Goal: Complete application form

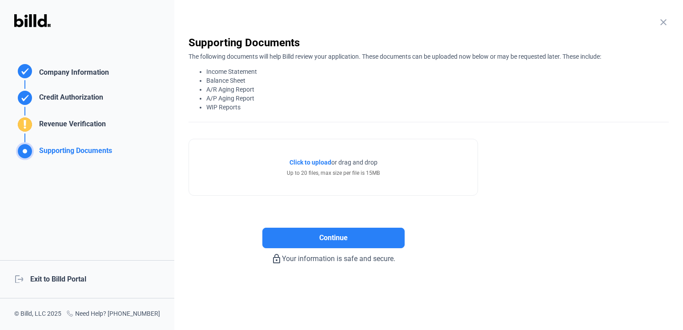
click at [314, 160] on span "Click to upload" at bounding box center [310, 162] width 42 height 7
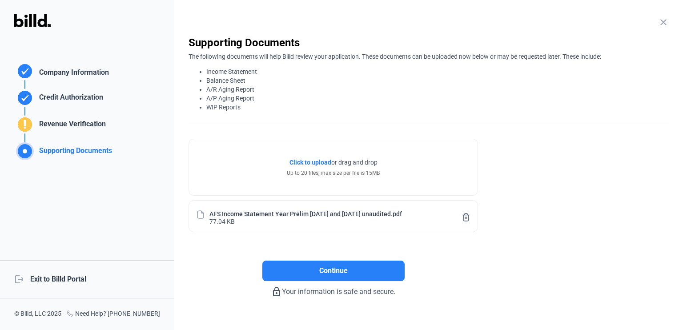
click at [322, 160] on span "Click to upload" at bounding box center [310, 162] width 42 height 7
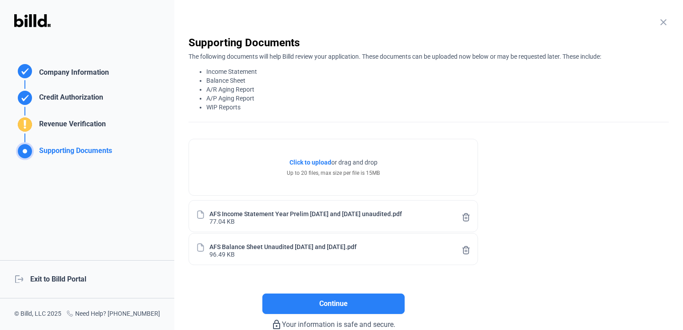
click at [318, 162] on span "Click to upload" at bounding box center [310, 162] width 42 height 7
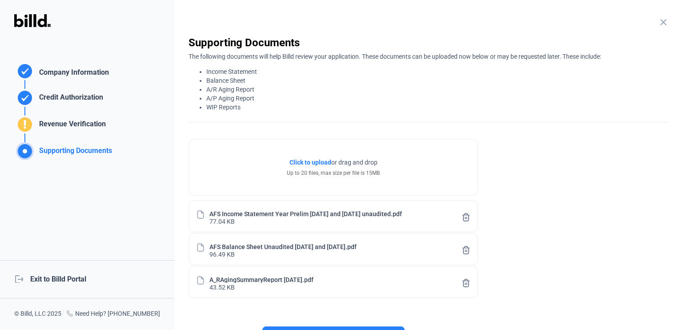
click at [324, 161] on span "Click to upload" at bounding box center [310, 162] width 42 height 7
click at [317, 161] on span "Click to upload" at bounding box center [310, 162] width 42 height 7
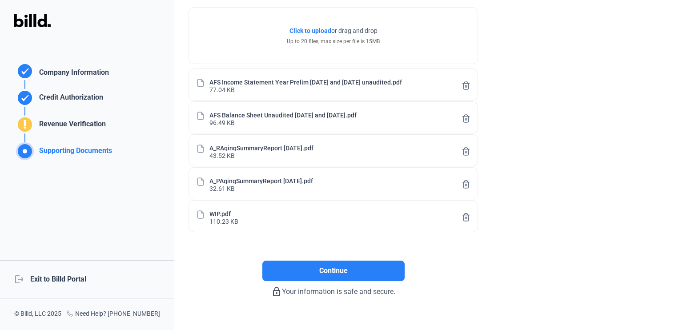
scroll to position [133, 0]
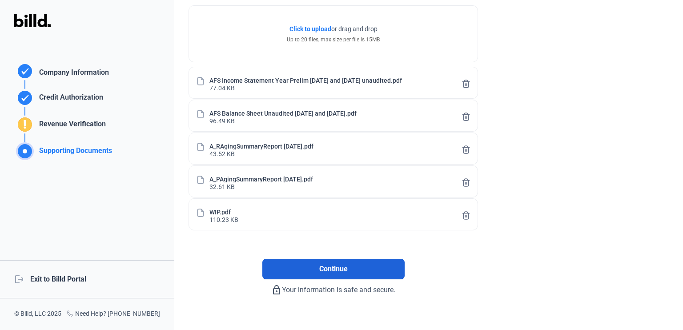
click at [318, 268] on button "Continue" at bounding box center [333, 269] width 142 height 20
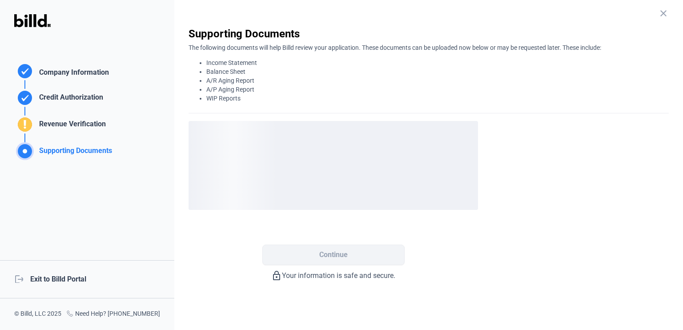
scroll to position [0, 0]
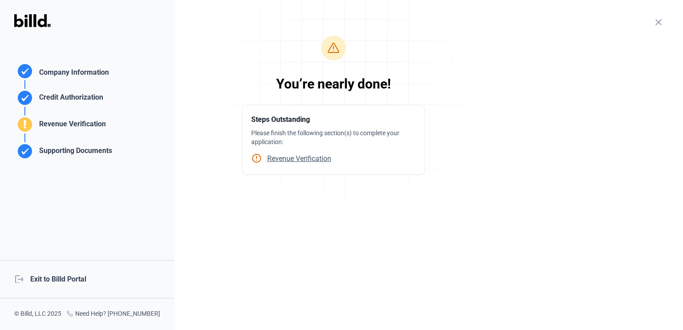
click at [304, 158] on span "Revenue Verification" at bounding box center [296, 158] width 69 height 8
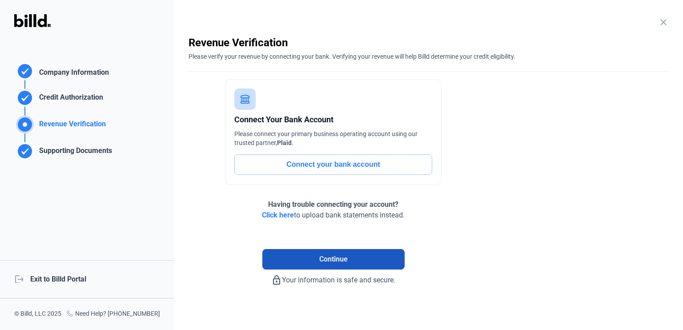
click at [301, 257] on button "Continue" at bounding box center [333, 259] width 142 height 20
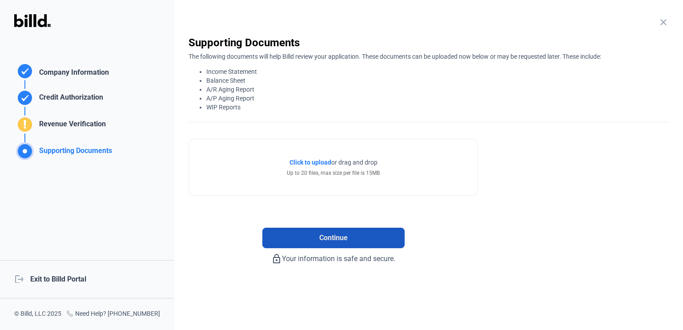
click at [343, 237] on span "Continue" at bounding box center [333, 238] width 28 height 11
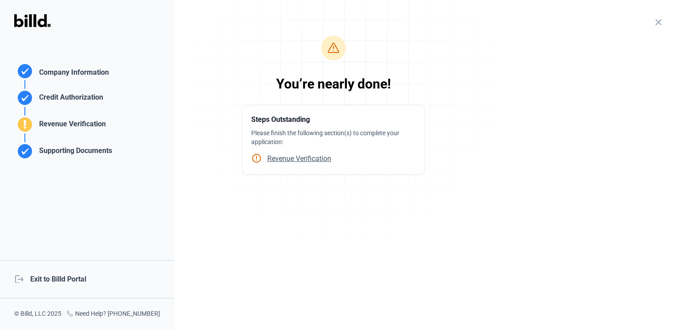
click at [313, 157] on span "Revenue Verification" at bounding box center [296, 158] width 69 height 8
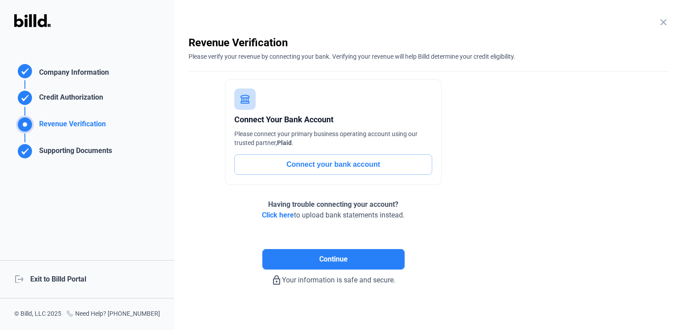
click at [274, 213] on span "Click here" at bounding box center [278, 215] width 32 height 8
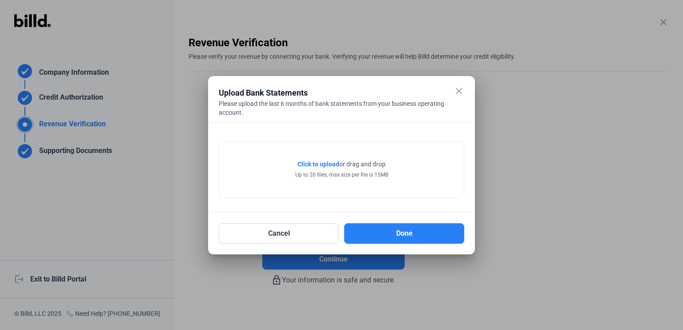
click at [329, 165] on span "Click to upload" at bounding box center [318, 164] width 42 height 7
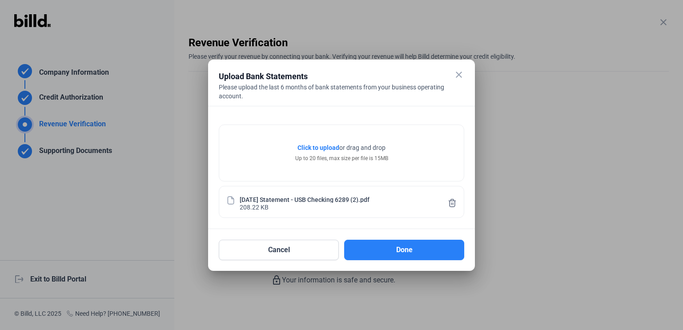
click at [326, 148] on span "Click to upload" at bounding box center [318, 147] width 42 height 7
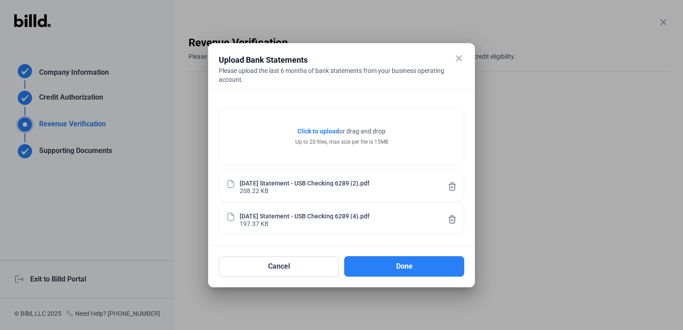
click at [326, 131] on span "Click to upload" at bounding box center [318, 131] width 42 height 7
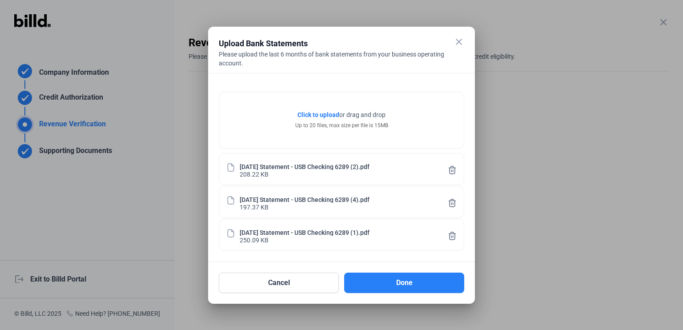
click at [326, 115] on span "Click to upload" at bounding box center [318, 114] width 42 height 7
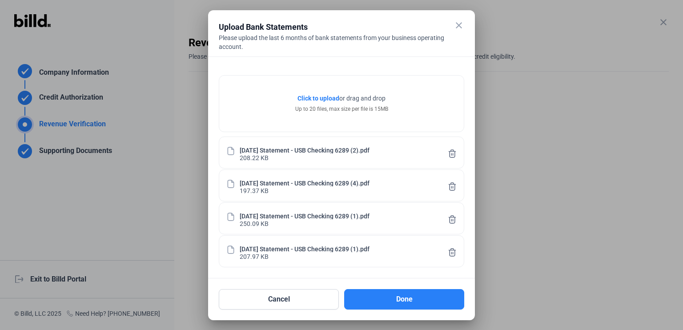
click at [308, 97] on span "Click to upload" at bounding box center [318, 98] width 42 height 7
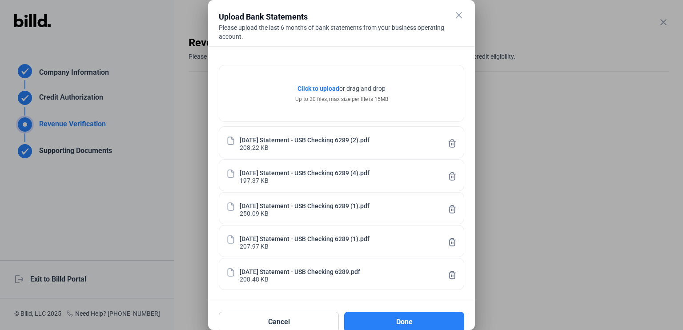
click at [326, 86] on span "Click to upload" at bounding box center [318, 88] width 42 height 7
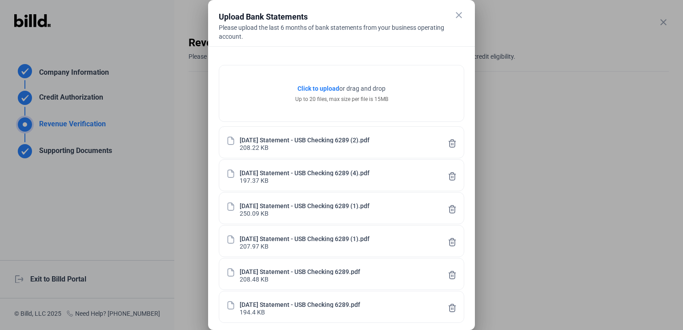
drag, startPoint x: 384, startPoint y: 12, endPoint x: 394, endPoint y: -54, distance: 66.5
click at [394, 0] on html "We value your privacy We use cookies to enhance your browsing experience, serve…" at bounding box center [341, 165] width 683 height 330
click at [437, 84] on div "Click to upload Tap to upload or drag and drop Up to 20 files, max size per fil…" at bounding box center [341, 93] width 245 height 56
drag, startPoint x: 468, startPoint y: 80, endPoint x: 462, endPoint y: 229, distance: 150.0
click at [462, 229] on div "Click to upload Tap to upload or drag and drop Up to 20 files, max size per fil…" at bounding box center [341, 190] width 267 height 288
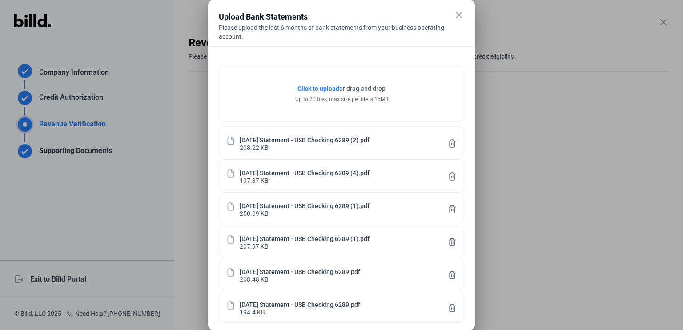
click at [462, 229] on div "[DATE] Statement - USB Checking 6289 (1).pdf 207.97 KB" at bounding box center [341, 241] width 245 height 32
click at [452, 306] on icon at bounding box center [452, 307] width 9 height 9
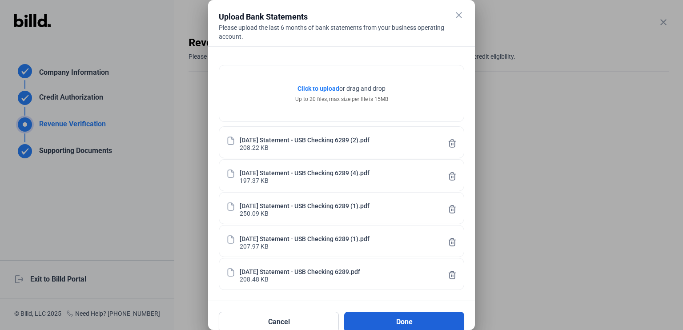
click at [396, 321] on button "Done" at bounding box center [404, 322] width 120 height 20
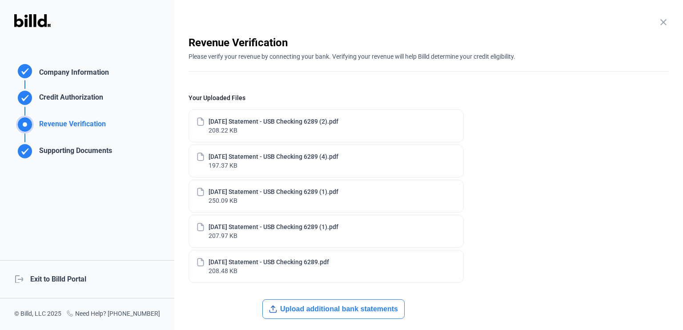
click at [301, 312] on button "Upload additional bank statements" at bounding box center [333, 309] width 142 height 20
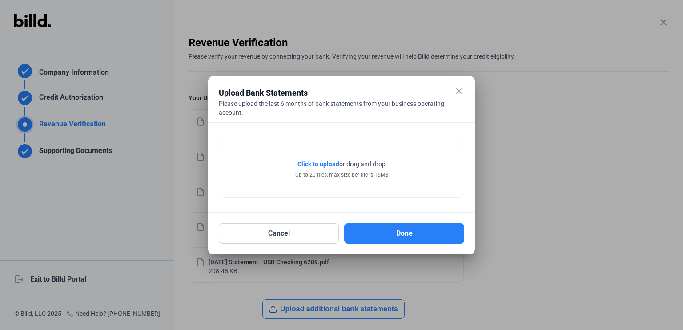
click at [326, 163] on span "Click to upload" at bounding box center [318, 164] width 42 height 7
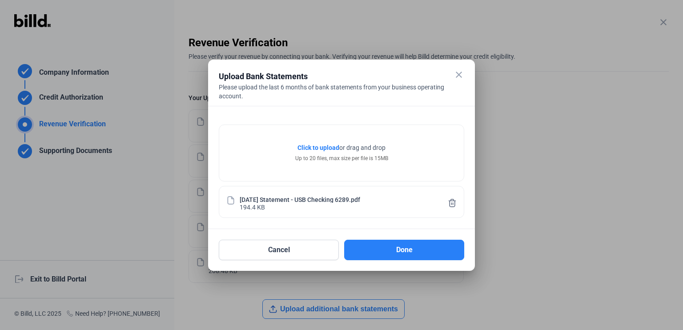
click at [321, 149] on span "Click to upload" at bounding box center [318, 147] width 42 height 7
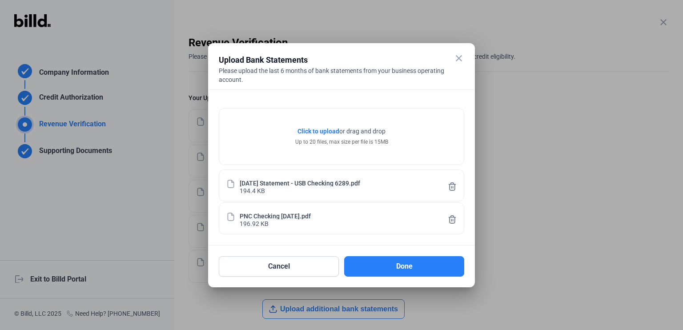
click at [324, 133] on span "Click to upload" at bounding box center [318, 131] width 42 height 7
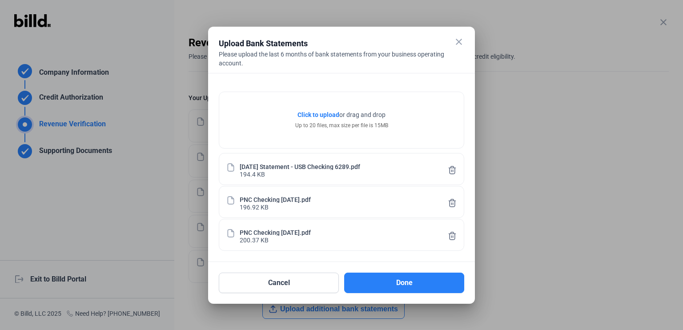
click at [326, 115] on span "Click to upload" at bounding box center [318, 114] width 42 height 7
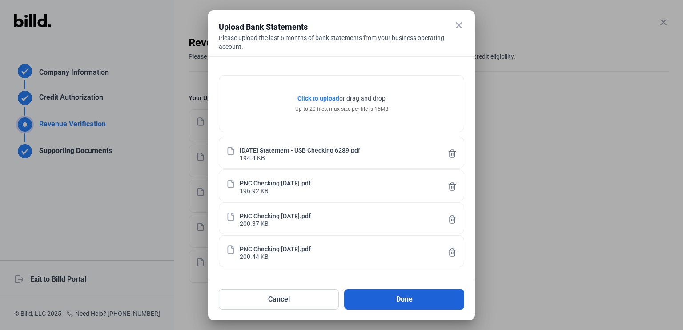
click at [409, 296] on button "Done" at bounding box center [404, 299] width 120 height 20
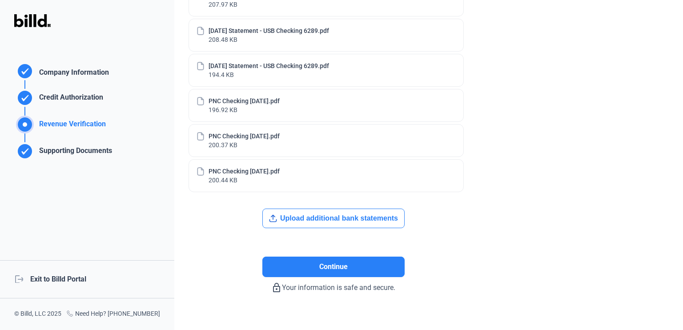
scroll to position [236, 0]
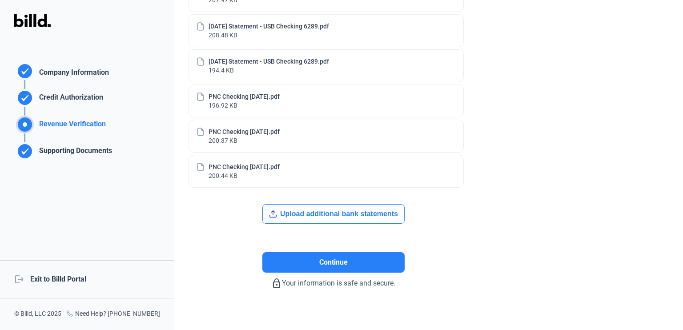
click at [310, 212] on button "Upload additional bank statements" at bounding box center [333, 214] width 142 height 20
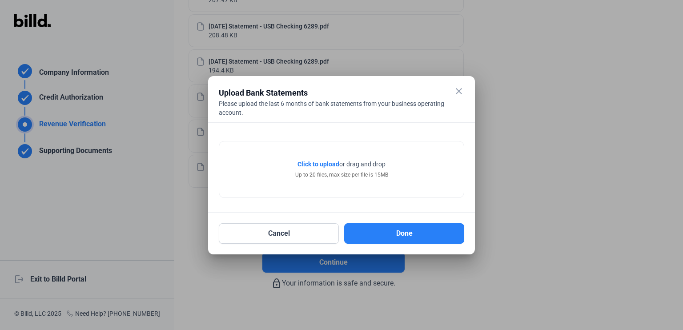
click at [324, 165] on span "Click to upload" at bounding box center [318, 164] width 42 height 7
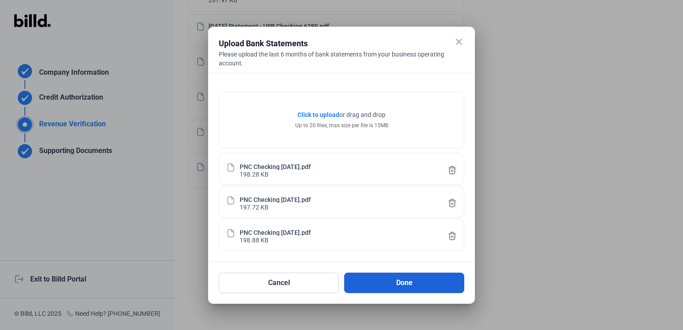
click at [397, 277] on button "Done" at bounding box center [404, 283] width 120 height 20
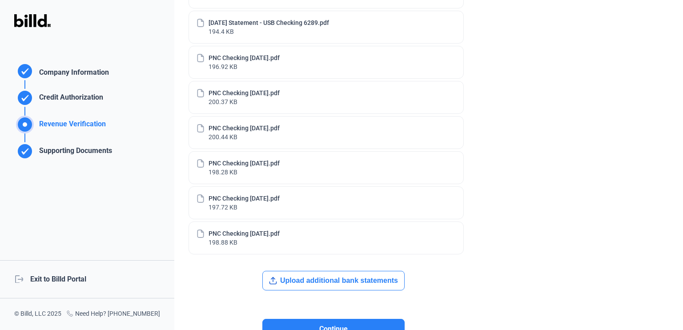
scroll to position [279, 0]
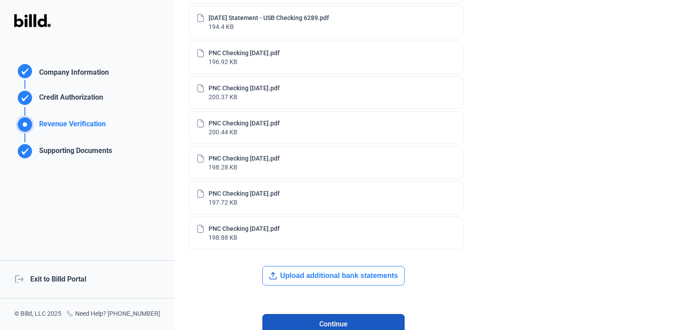
click at [334, 319] on span "Continue" at bounding box center [333, 324] width 28 height 11
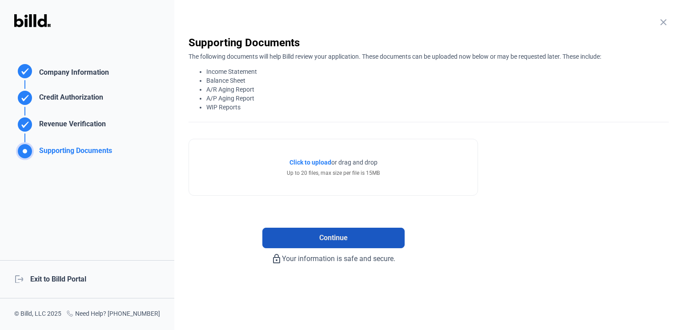
click at [349, 238] on button "Continue" at bounding box center [333, 238] width 142 height 20
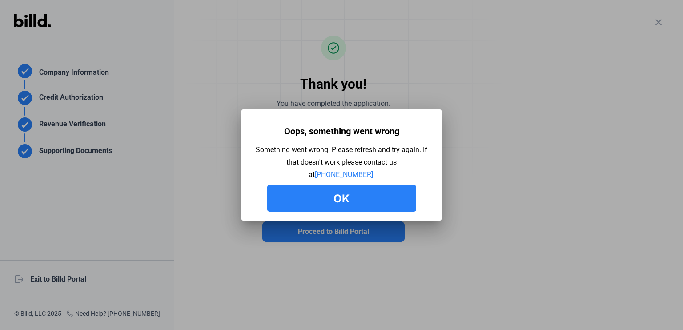
click at [351, 197] on button "Ok" at bounding box center [341, 198] width 149 height 27
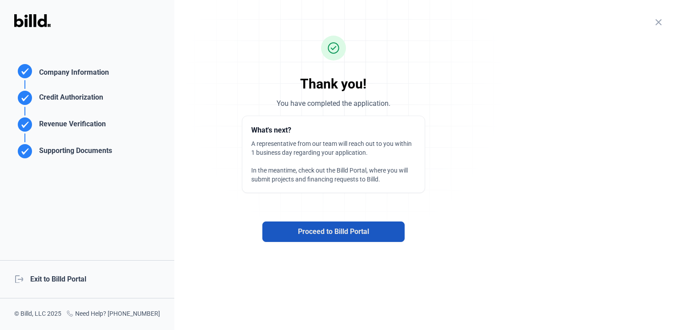
click at [299, 227] on span "Proceed to Billd Portal" at bounding box center [333, 231] width 71 height 11
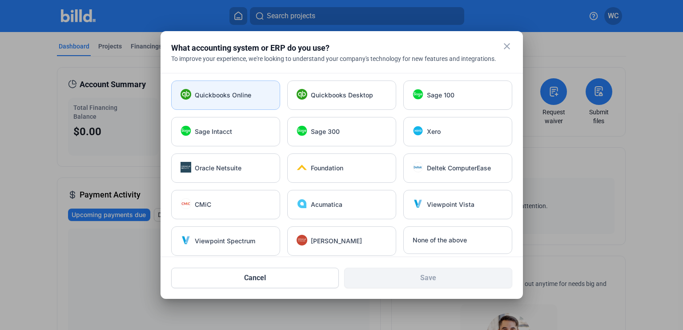
click at [225, 95] on span "Quickbooks Online" at bounding box center [223, 95] width 56 height 9
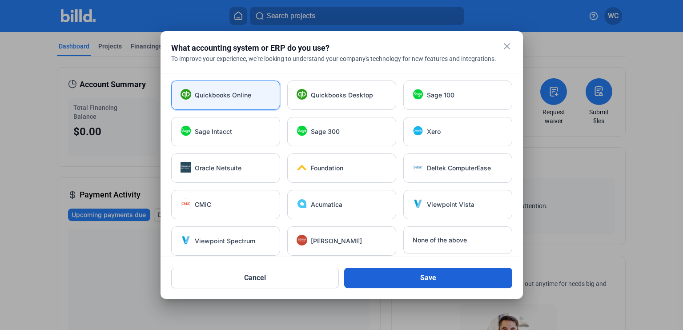
click at [439, 280] on button "Save" at bounding box center [428, 278] width 168 height 20
